Goal: Transaction & Acquisition: Download file/media

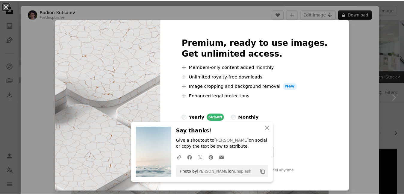
scroll to position [102, 0]
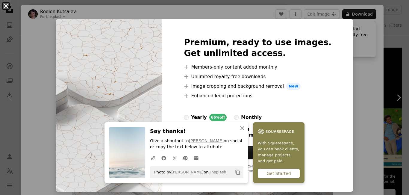
click at [6, 4] on button "An X shape" at bounding box center [5, 5] width 7 height 7
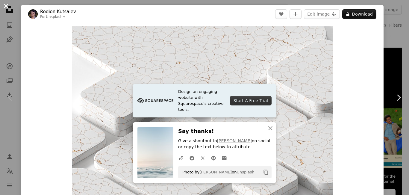
click at [8, 6] on button "An X shape" at bounding box center [5, 5] width 7 height 7
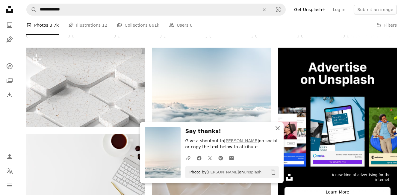
click at [277, 128] on icon "button" at bounding box center [278, 128] width 4 height 4
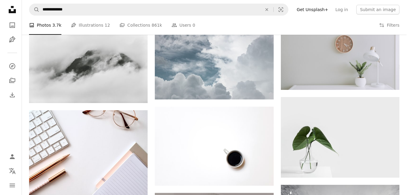
scroll to position [347, 0]
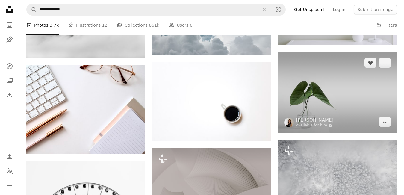
click at [318, 83] on img at bounding box center [337, 92] width 119 height 81
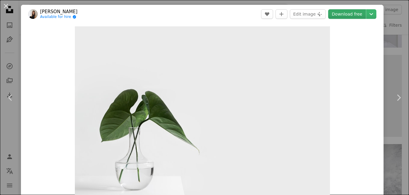
click at [336, 13] on link "Download free" at bounding box center [347, 14] width 38 height 10
